Goal: Use online tool/utility

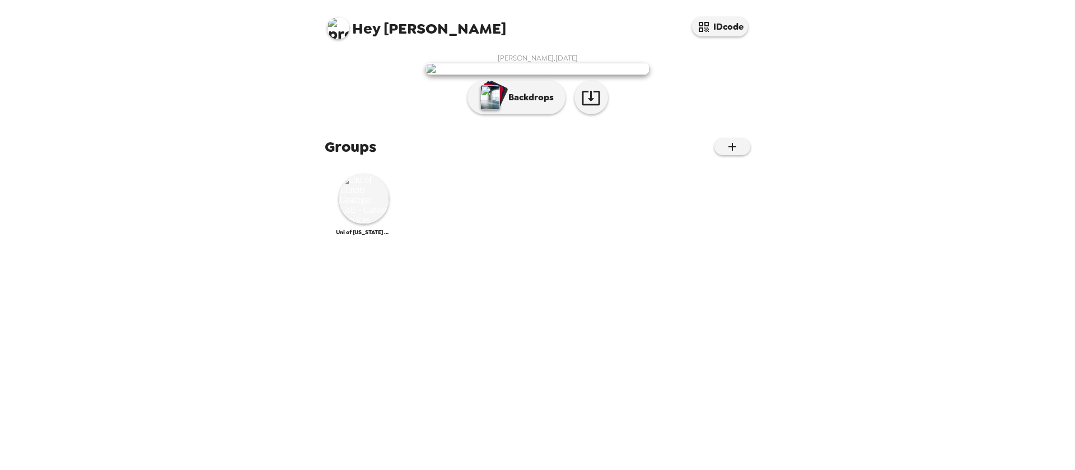
scroll to position [56, 0]
click at [510, 104] on p "Backdrops" at bounding box center [528, 97] width 51 height 13
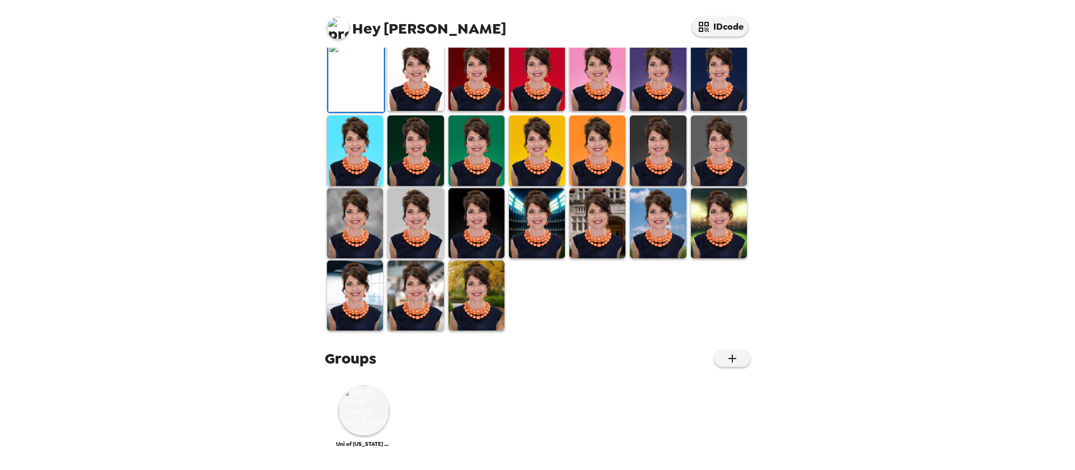
scroll to position [224, 0]
click at [493, 330] on img at bounding box center [476, 295] width 56 height 70
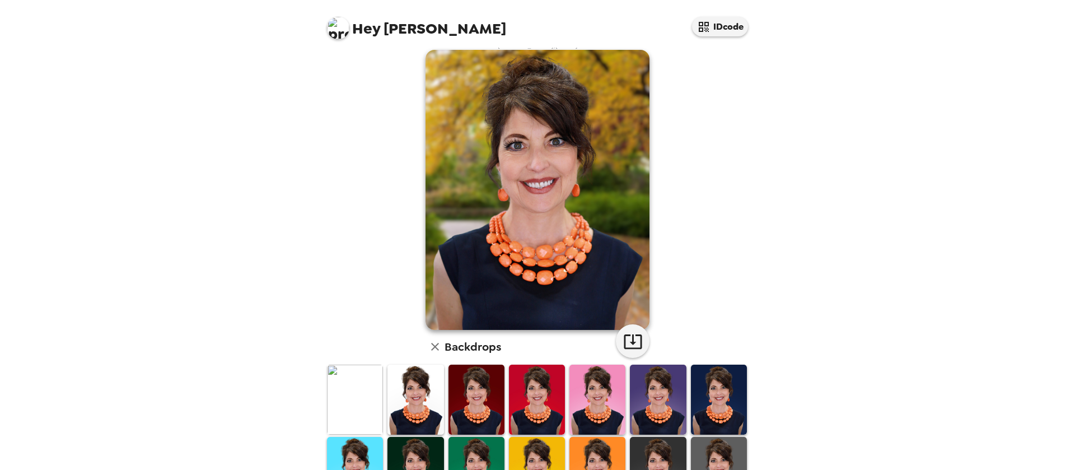
scroll to position [0, 0]
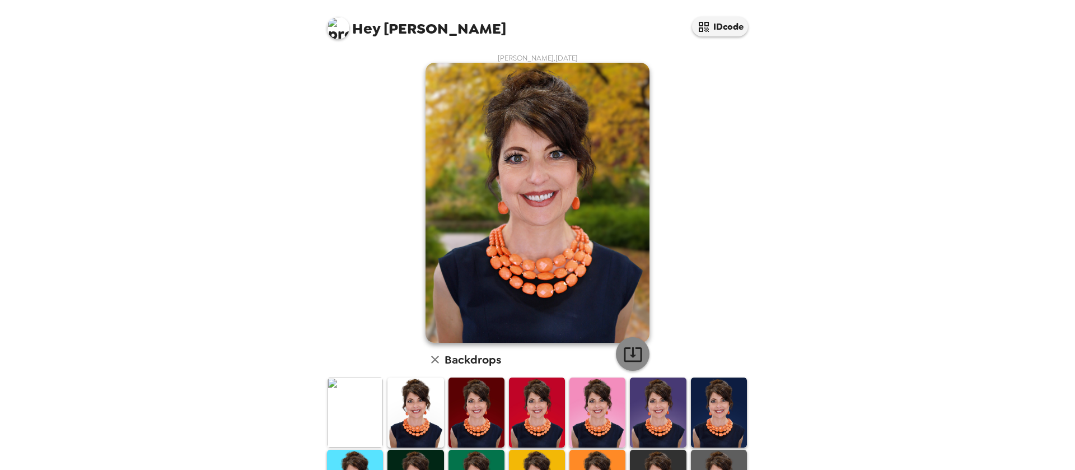
click at [628, 357] on icon "button" at bounding box center [633, 354] width 20 height 20
drag, startPoint x: 887, startPoint y: 37, endPoint x: 862, endPoint y: 1, distance: 44.4
click at [887, 38] on div "Hey Leigh IDcode [PERSON_NAME] , [DATE] Backdrops Groups Uni of [US_STATE] Grai…" at bounding box center [537, 235] width 1075 height 470
